Goal: Task Accomplishment & Management: Manage account settings

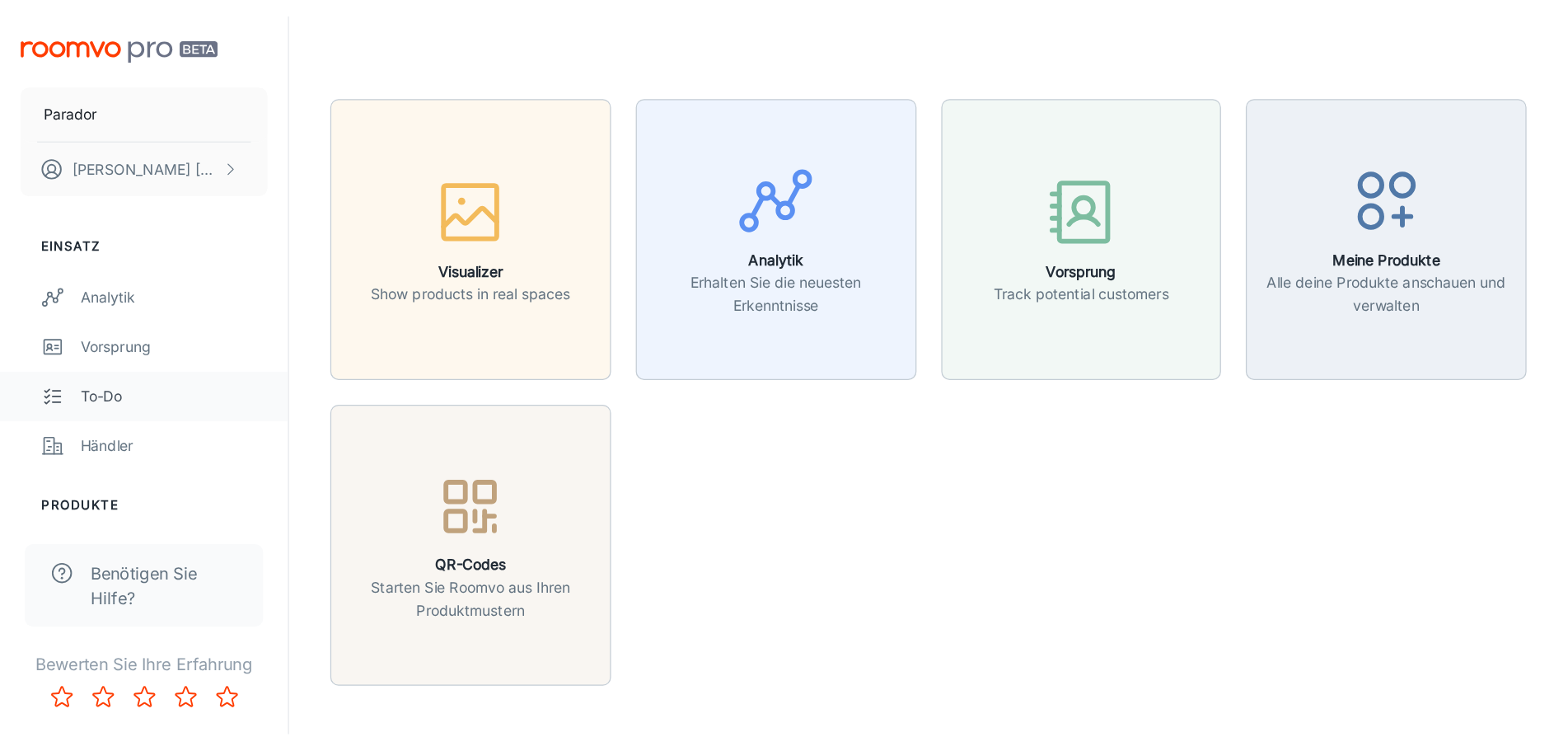
scroll to position [82, 0]
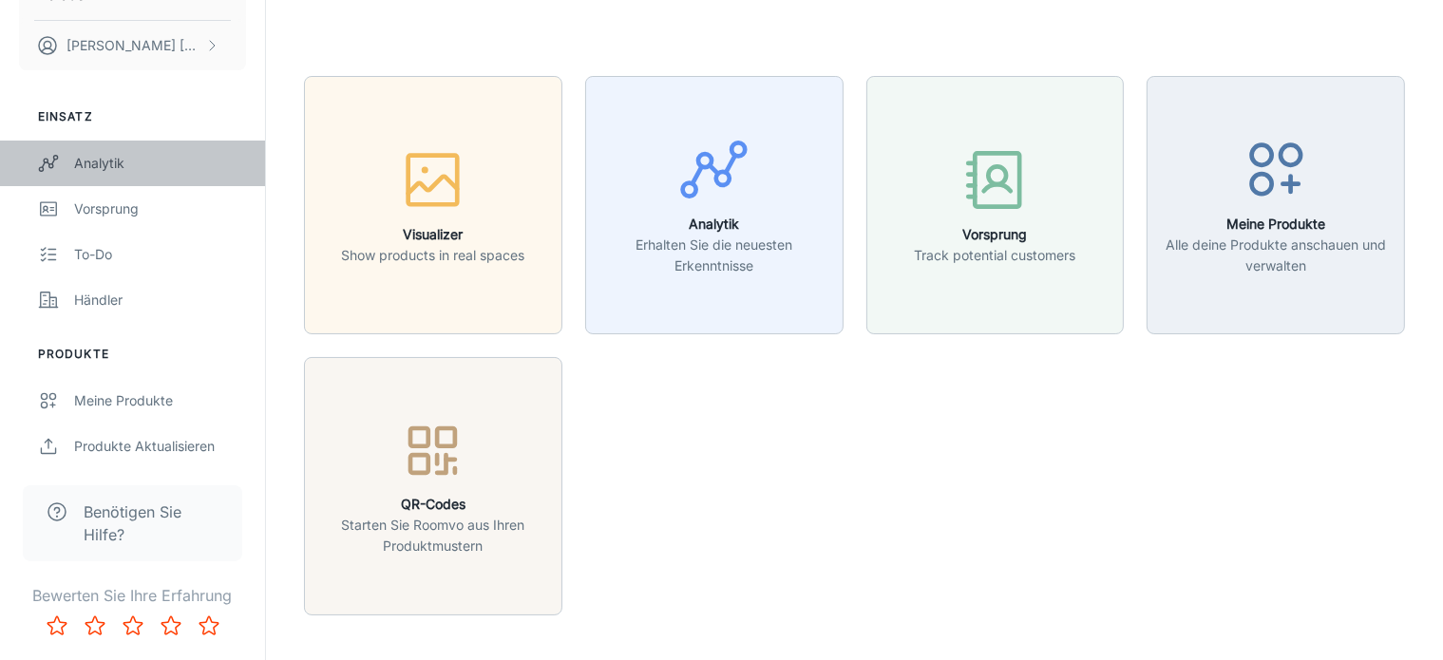
click at [110, 162] on div "Analytik" at bounding box center [160, 163] width 172 height 21
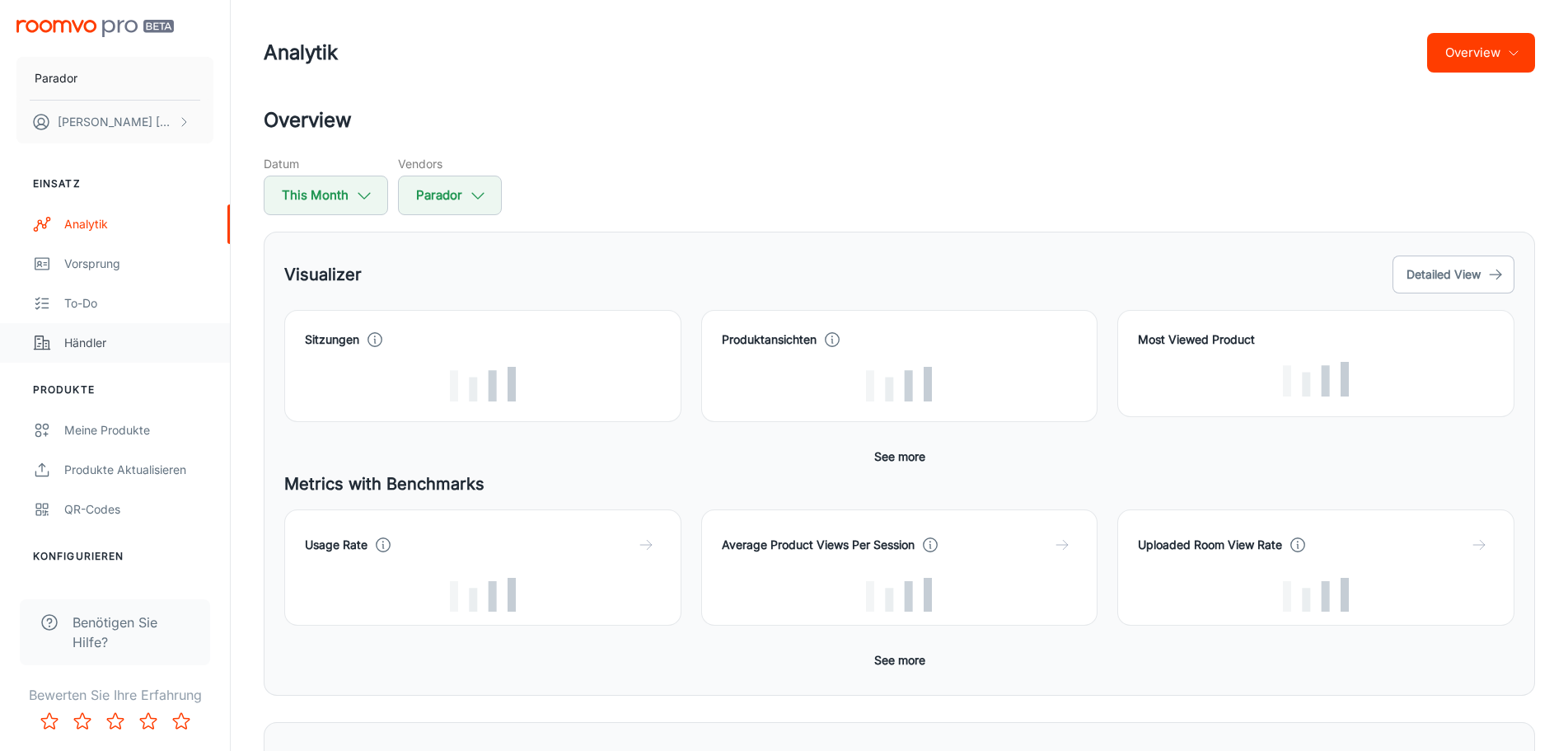
click at [102, 340] on div "Händler" at bounding box center [139, 343] width 149 height 18
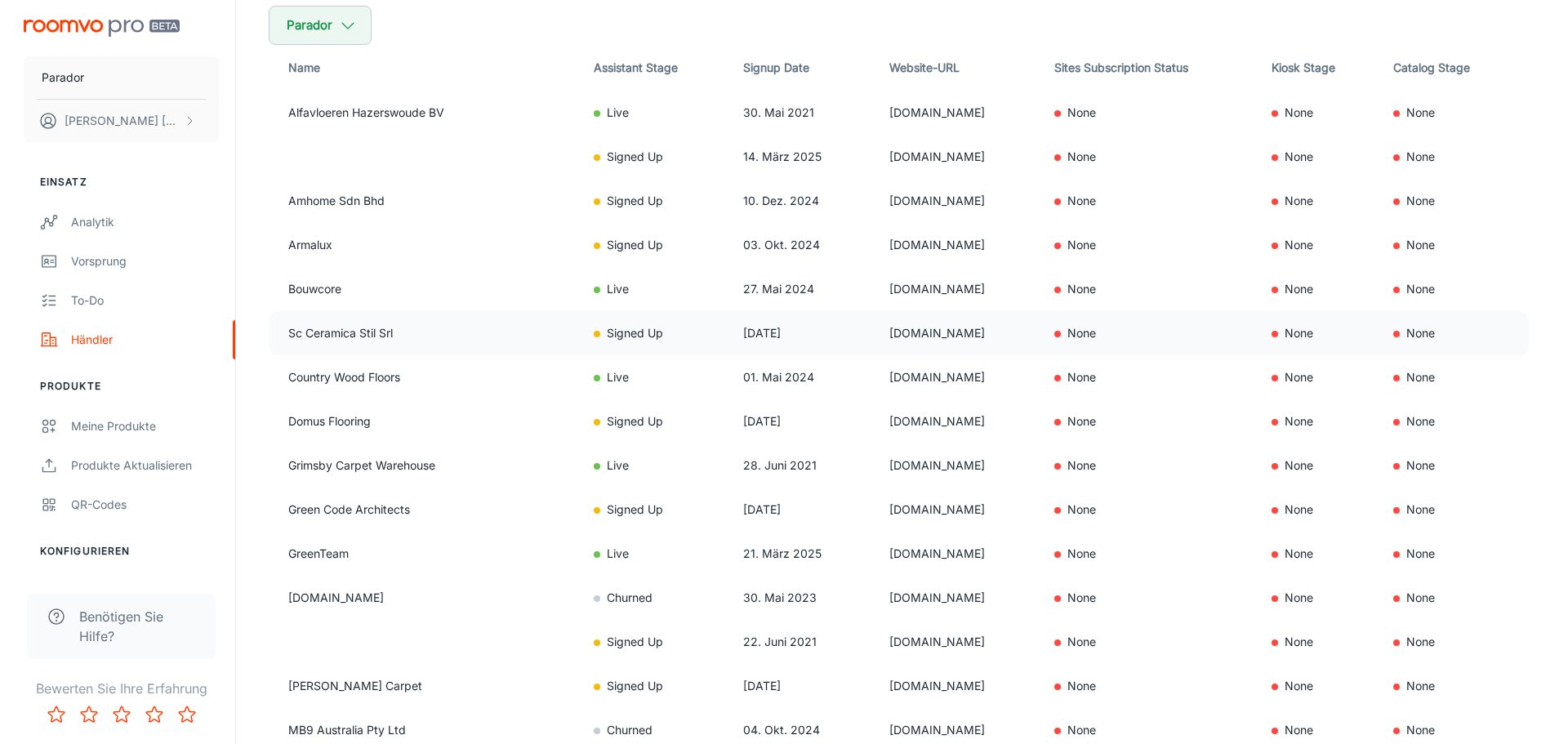
scroll to position [45, 0]
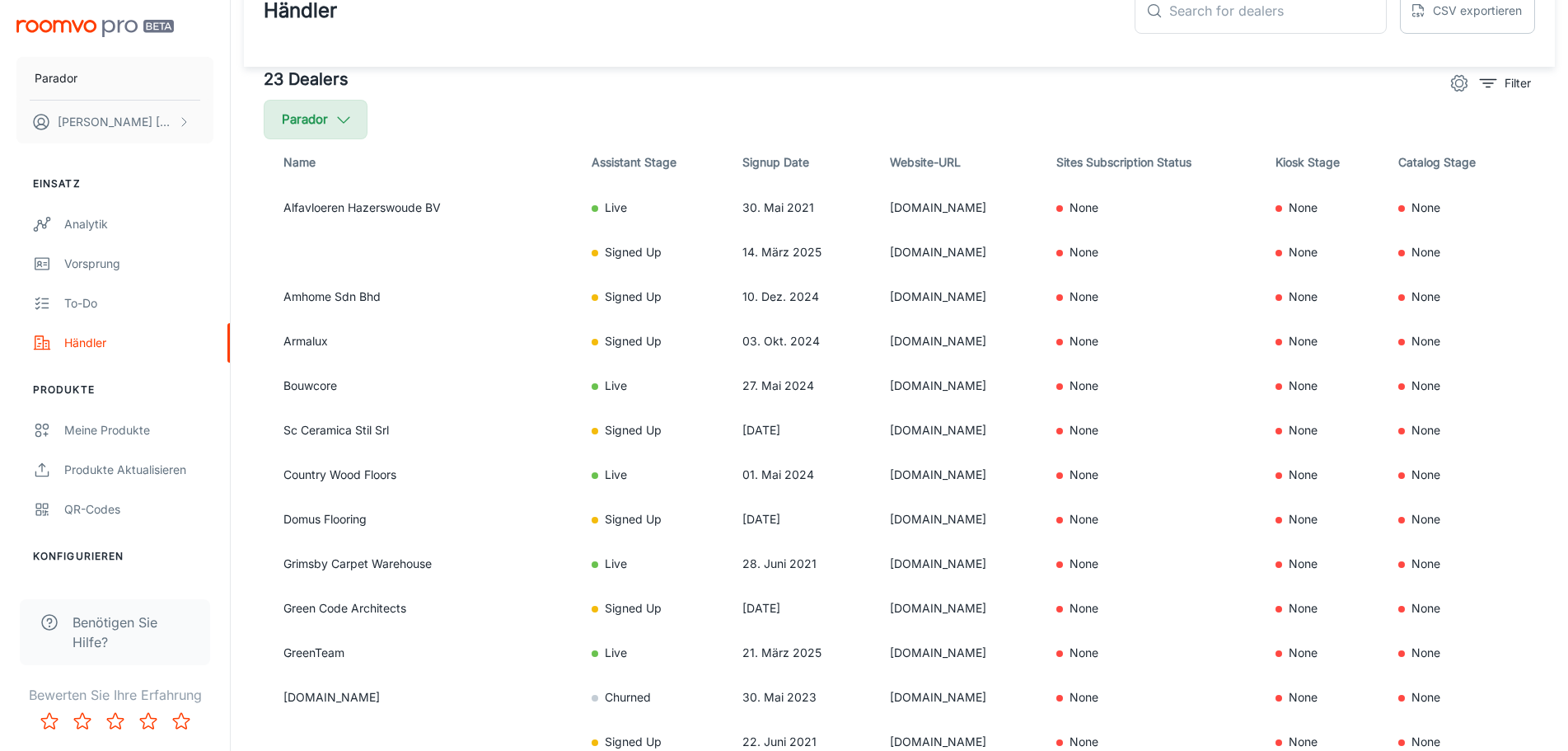
click at [344, 122] on icon "button" at bounding box center [344, 119] width 18 height 18
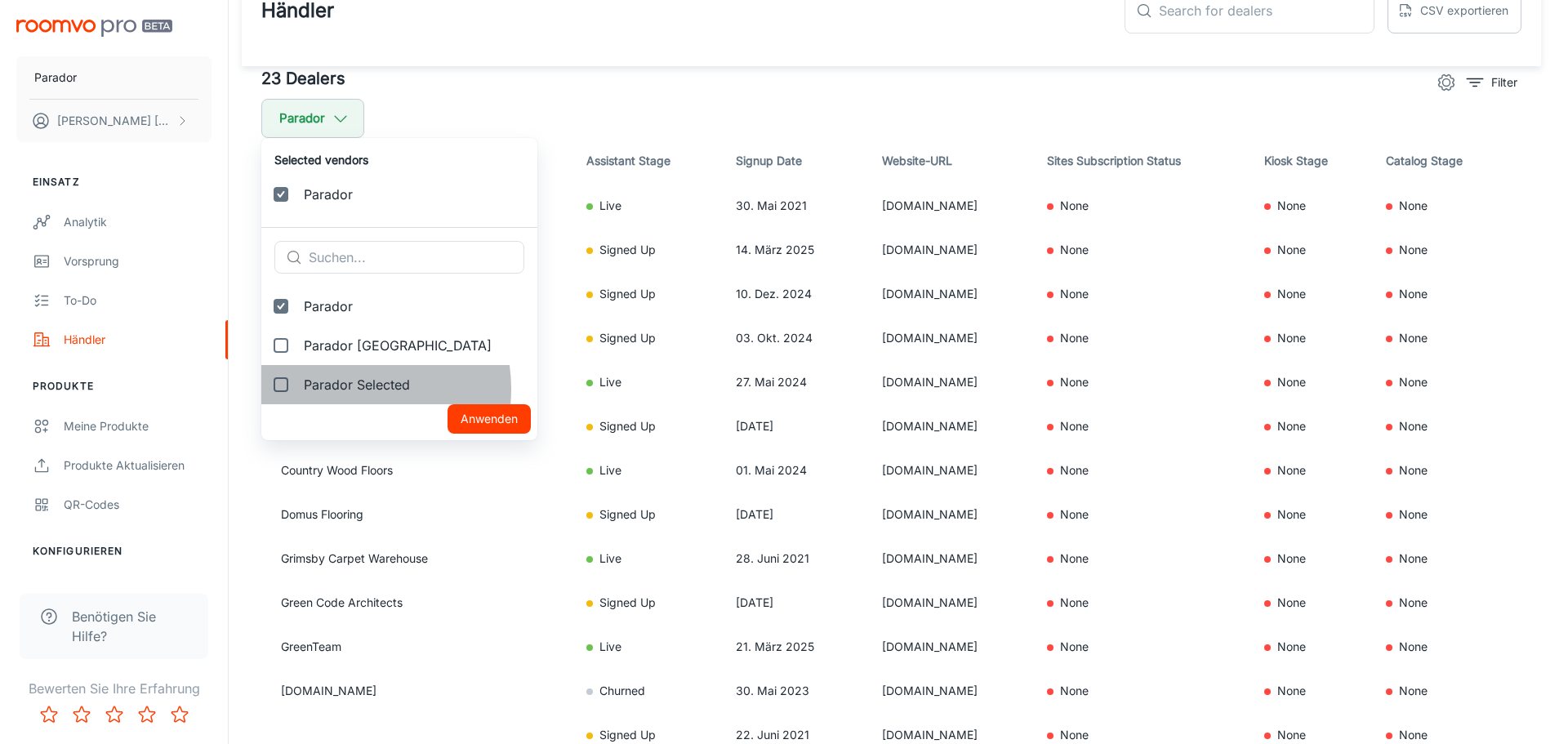
click at [341, 389] on span "Parador Selected" at bounding box center [414, 384] width 220 height 20
click at [298, 389] on input "Parador Selected" at bounding box center [281, 384] width 33 height 33
checkbox input "true"
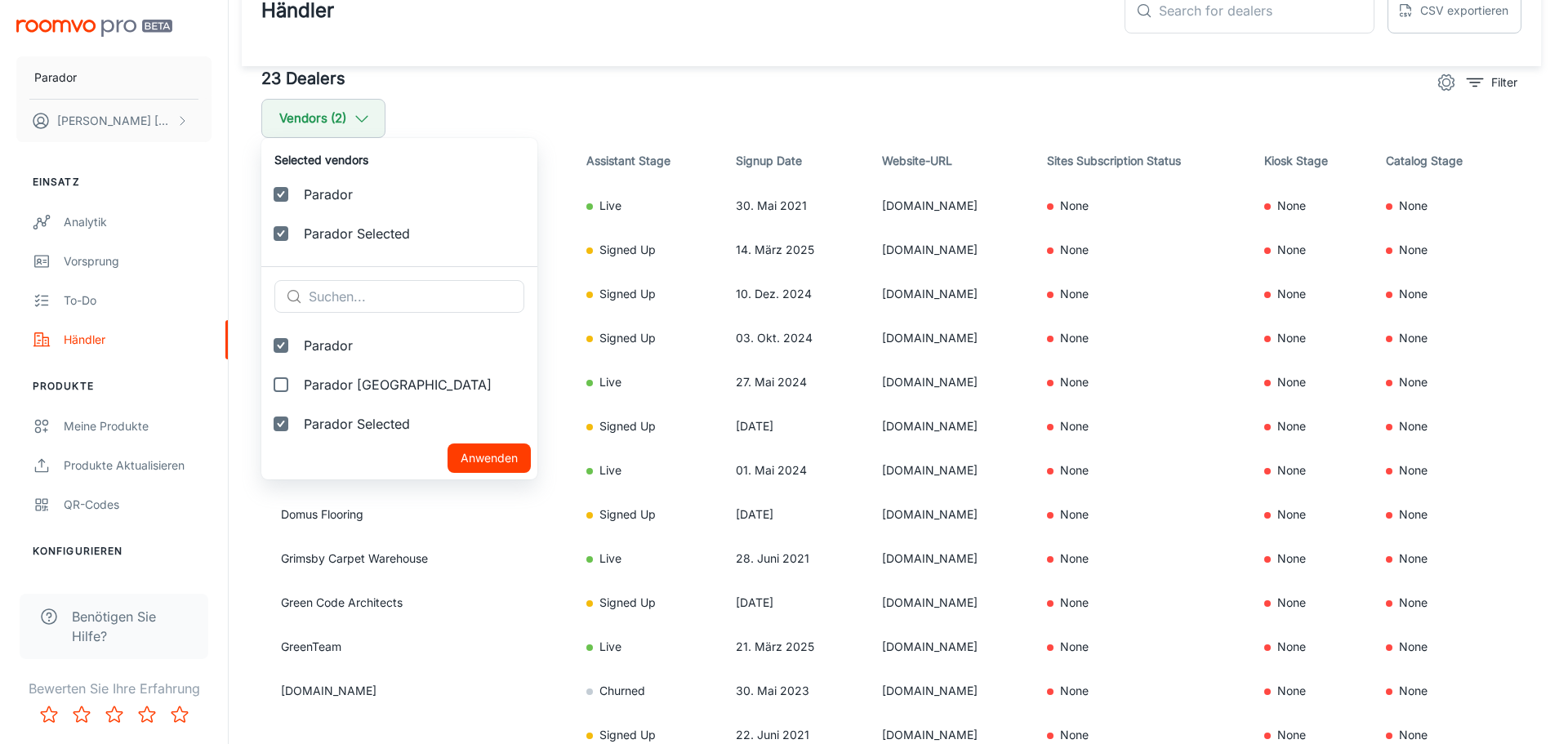
click at [329, 346] on span "Parador" at bounding box center [414, 345] width 220 height 20
click at [298, 346] on input "Parador" at bounding box center [281, 346] width 33 height 33
checkbox input "false"
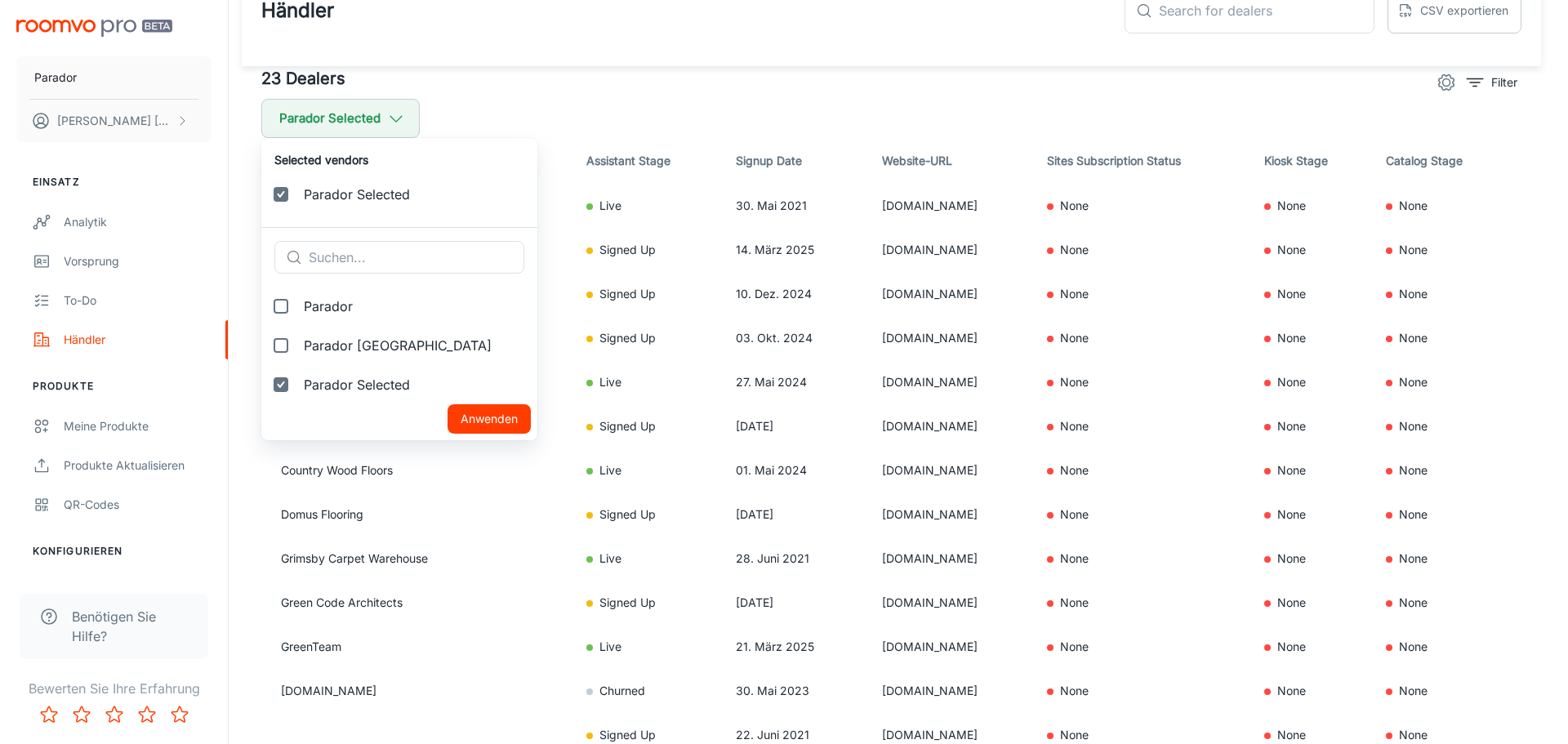
click at [452, 426] on button "Anwenden" at bounding box center [489, 419] width 83 height 29
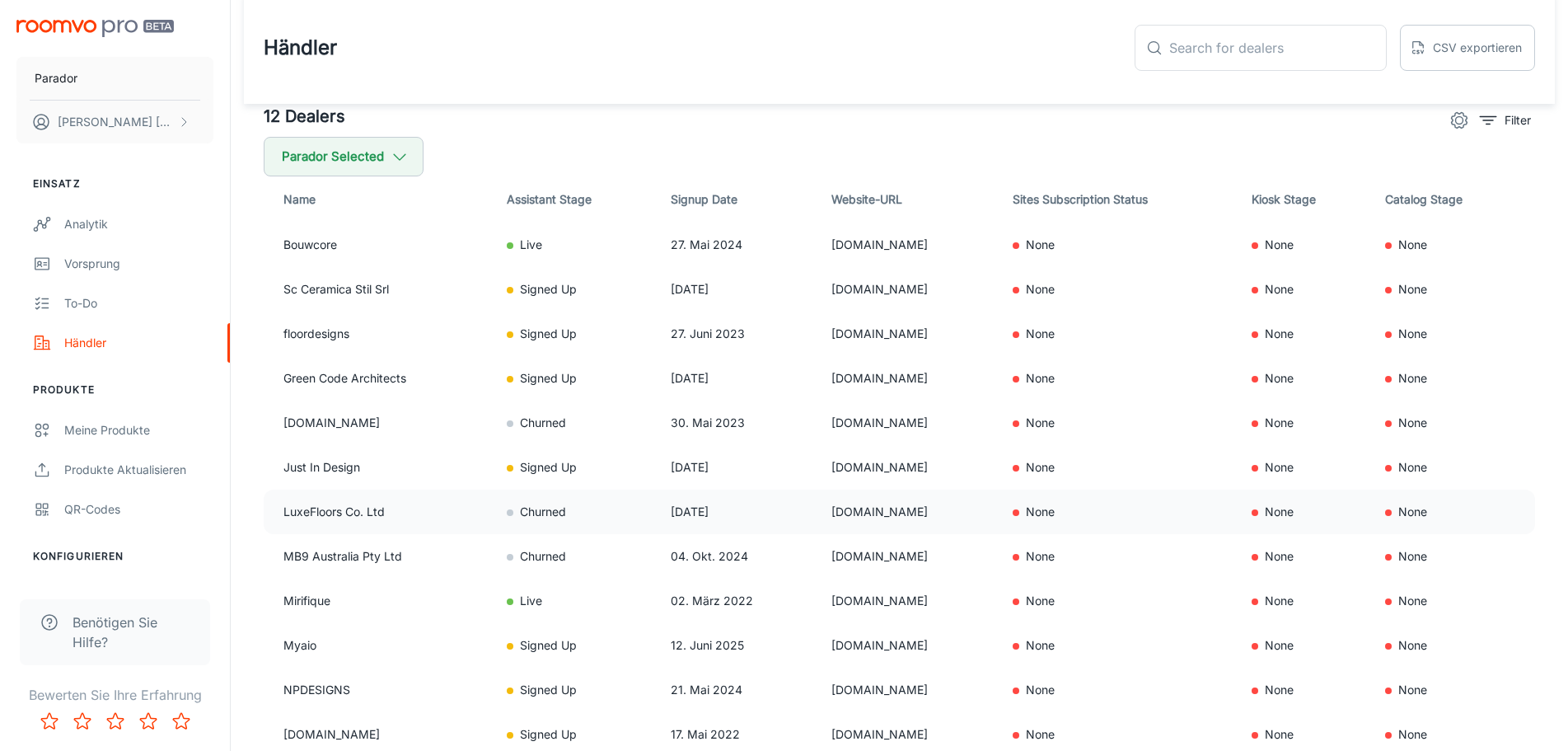
scroll to position [0, 0]
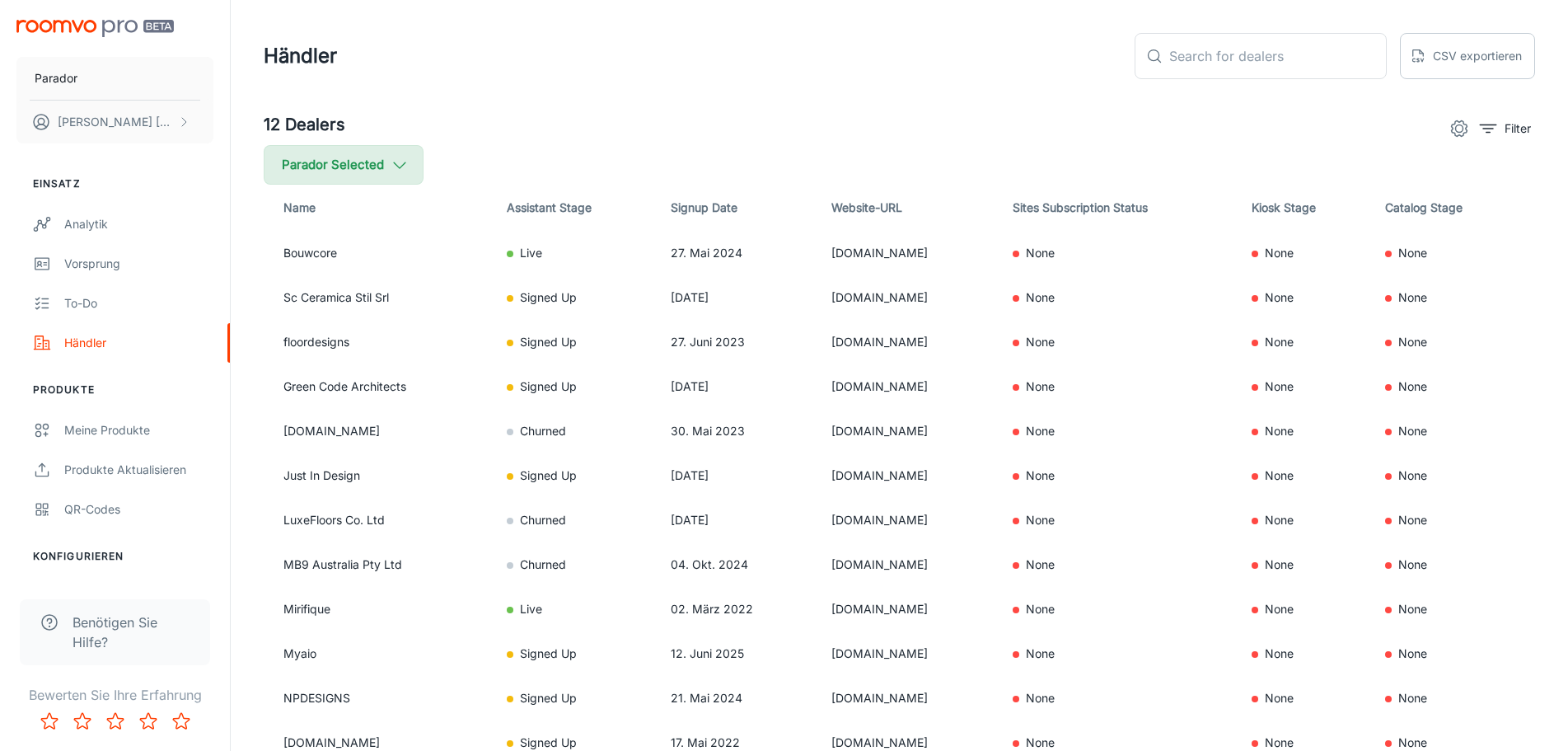
click at [385, 167] on button "Parador Selected" at bounding box center [344, 165] width 160 height 40
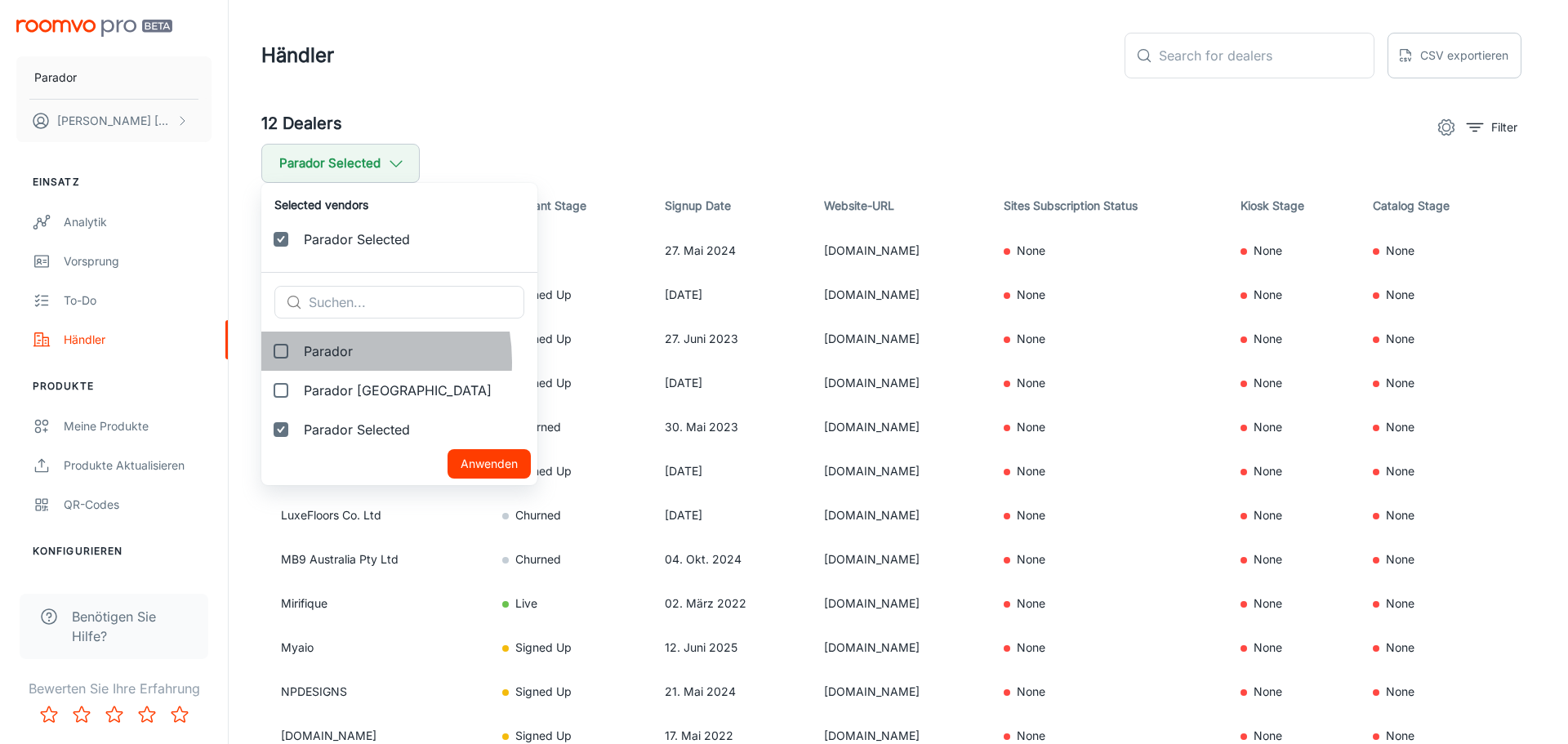
click at [321, 362] on label "Parador" at bounding box center [399, 352] width 276 height 40
click at [298, 362] on input "Parador" at bounding box center [281, 351] width 33 height 33
checkbox input "true"
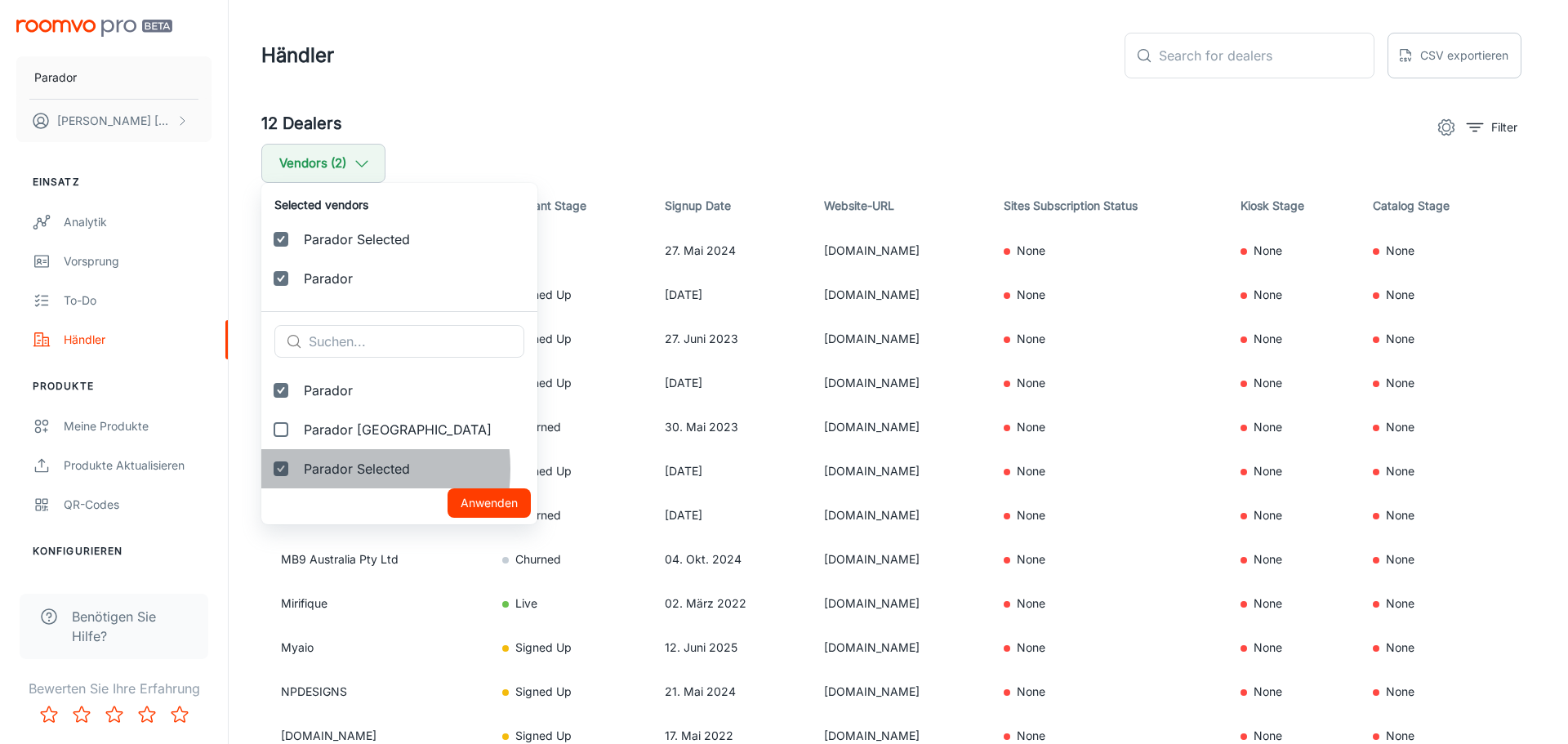
click at [323, 469] on span "Parador Selected" at bounding box center [414, 469] width 220 height 20
click at [298, 469] on input "Parador Selected" at bounding box center [281, 469] width 33 height 33
checkbox input "false"
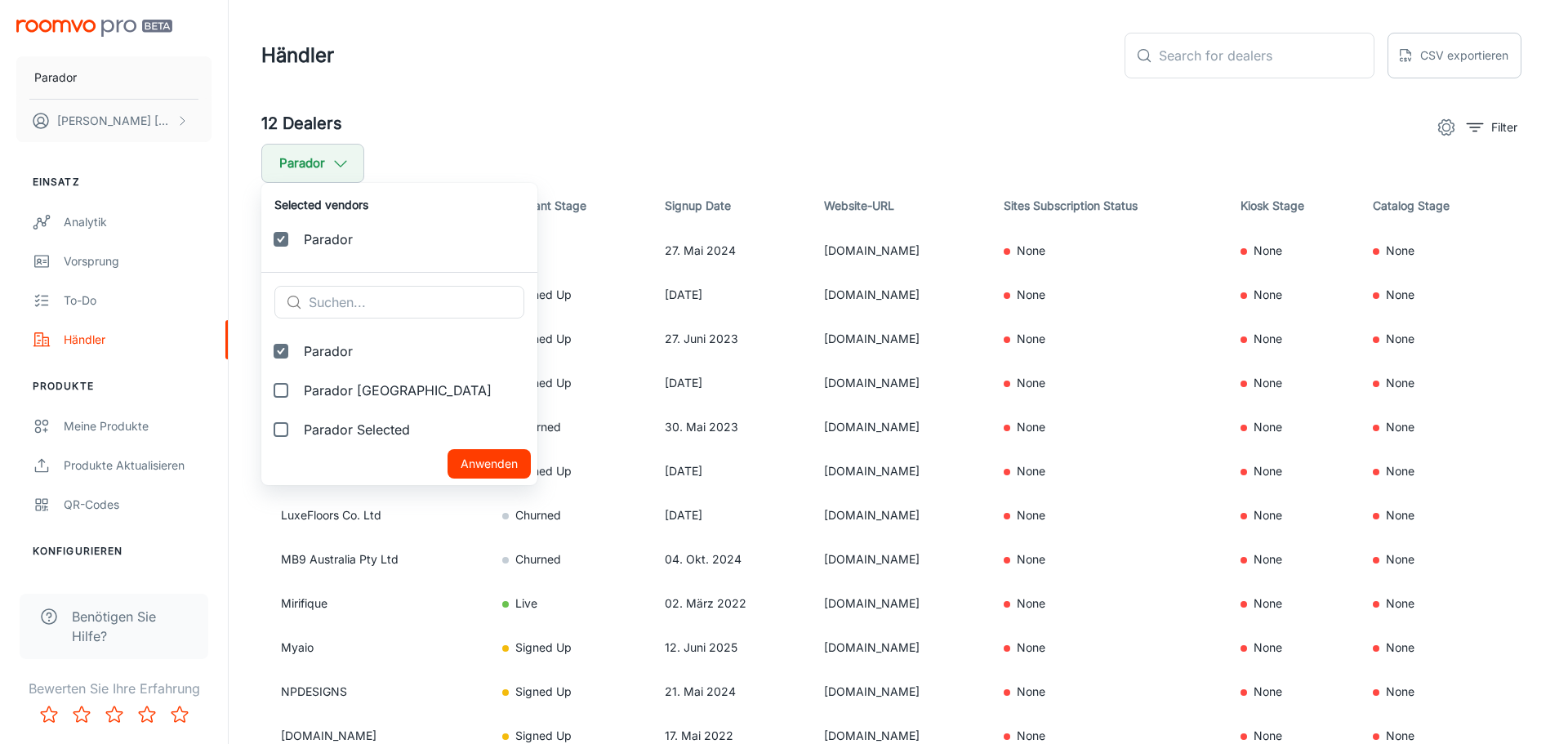
click at [463, 460] on button "Anwenden" at bounding box center [489, 464] width 83 height 29
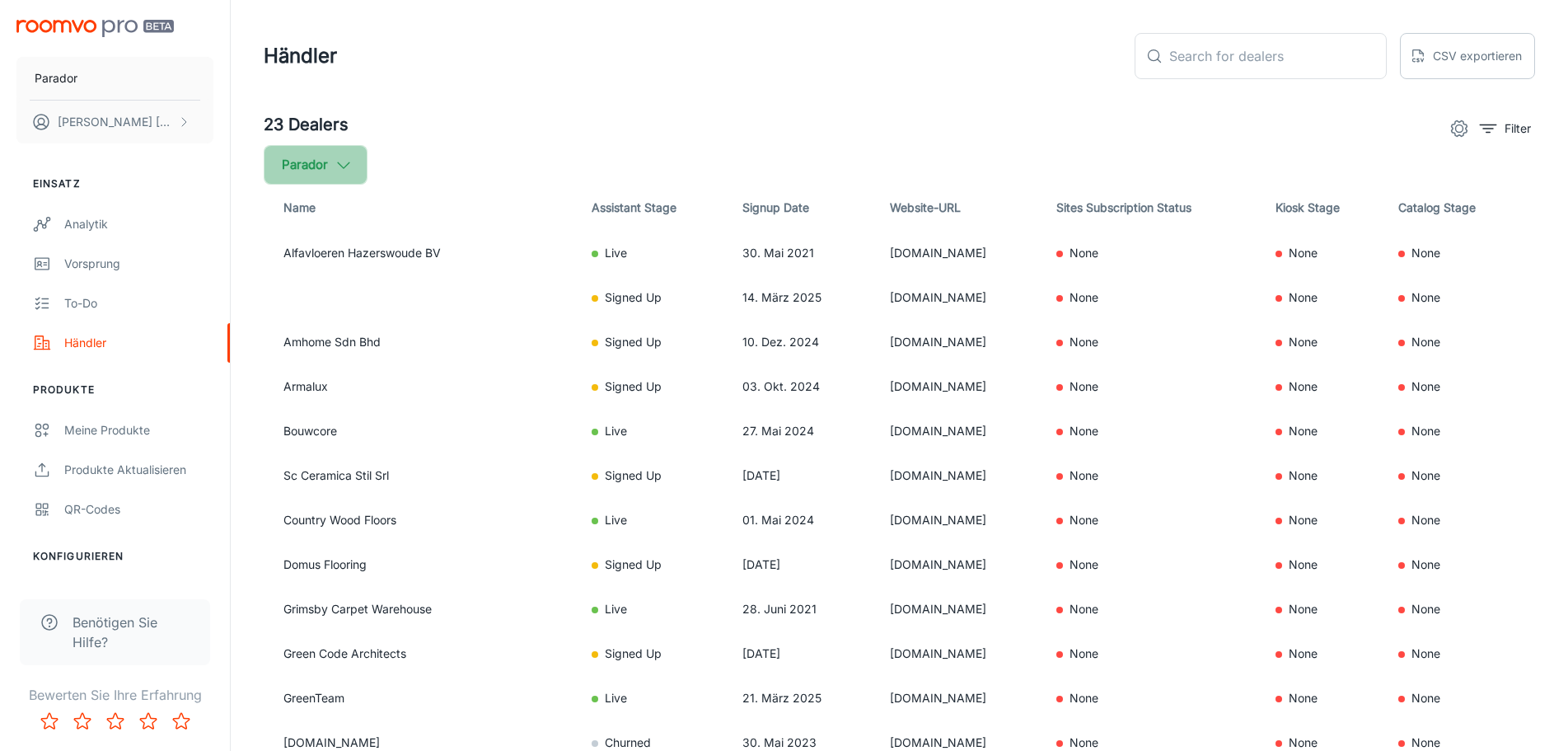
click at [341, 170] on icon "button" at bounding box center [344, 164] width 18 height 18
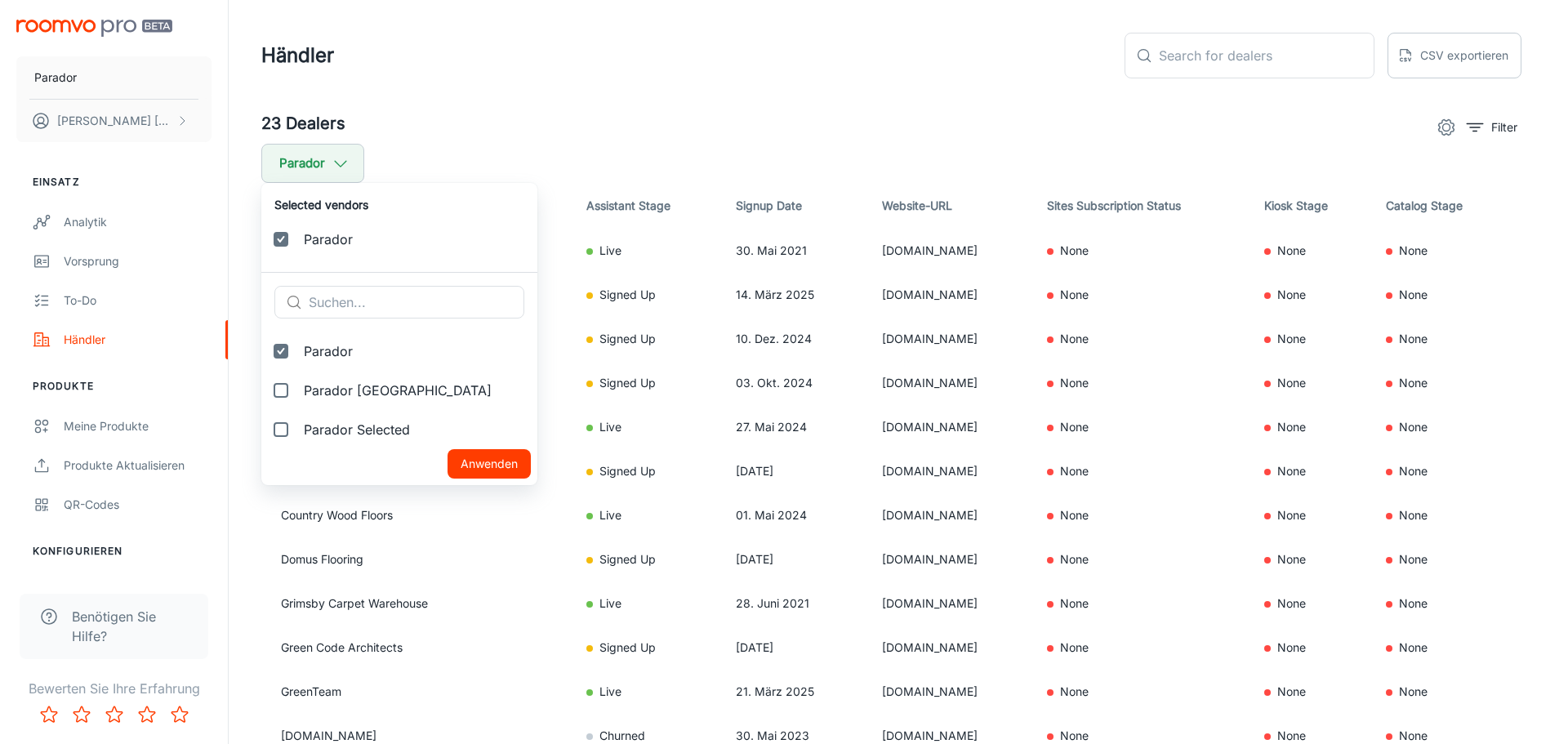
click at [489, 118] on div at bounding box center [784, 372] width 1568 height 744
